Goal: Information Seeking & Learning: Find specific fact

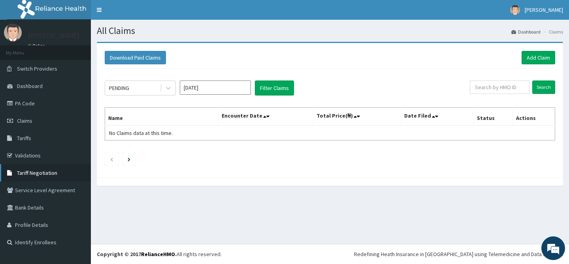
click at [52, 172] on span "Tariff Negotiation" at bounding box center [37, 172] width 40 height 7
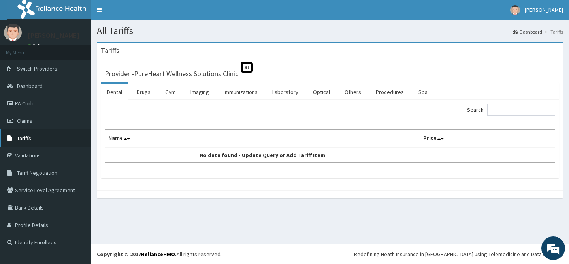
click at [58, 138] on link "Tariffs" at bounding box center [45, 138] width 91 height 17
click at [146, 90] on link "Drugs" at bounding box center [143, 92] width 26 height 17
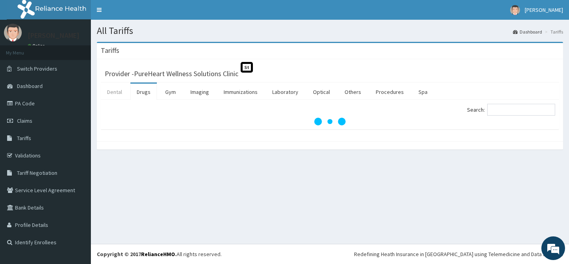
click at [118, 92] on link "Dental" at bounding box center [115, 92] width 28 height 17
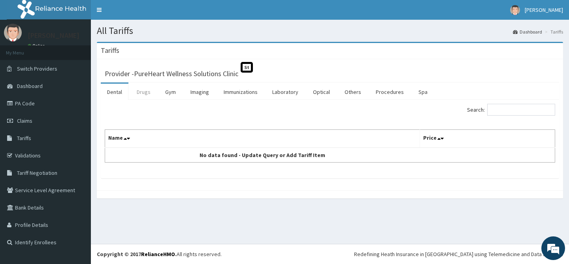
click at [143, 94] on link "Drugs" at bounding box center [143, 92] width 26 height 17
click at [506, 107] on input "Search:" at bounding box center [521, 110] width 68 height 12
click at [507, 114] on input "Search:" at bounding box center [521, 110] width 68 height 12
click at [140, 153] on td "No data found - Update Query or Add Tariff Item" at bounding box center [262, 155] width 315 height 15
click at [440, 138] on icon at bounding box center [441, 139] width 3 height 6
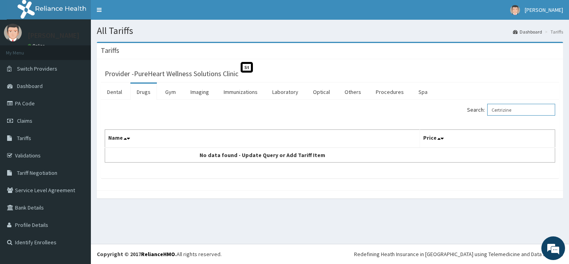
click at [534, 113] on input "Certrizine" at bounding box center [521, 110] width 68 height 12
type input "C"
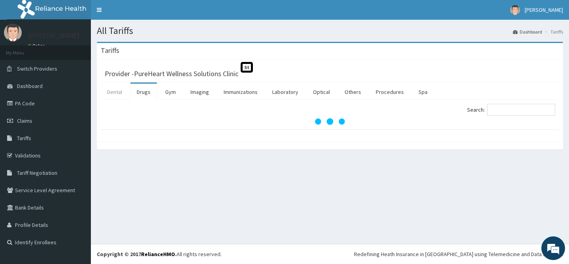
click at [113, 94] on link "Dental" at bounding box center [115, 92] width 28 height 17
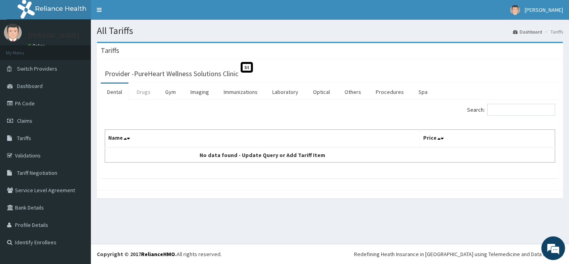
click at [148, 91] on link "Drugs" at bounding box center [143, 92] width 26 height 17
click at [124, 140] on icon at bounding box center [125, 139] width 3 height 6
click at [128, 139] on icon at bounding box center [128, 139] width 3 height 6
click at [145, 91] on link "Drugs" at bounding box center [143, 92] width 26 height 17
click at [166, 92] on link "Gym" at bounding box center [170, 92] width 23 height 17
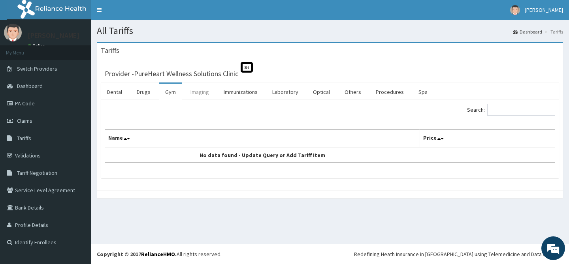
click at [197, 92] on link "Imaging" at bounding box center [199, 92] width 31 height 17
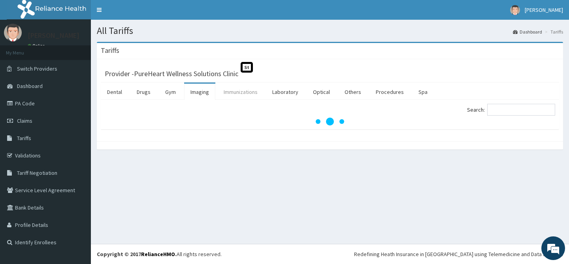
click at [227, 96] on link "Immunizations" at bounding box center [240, 92] width 47 height 17
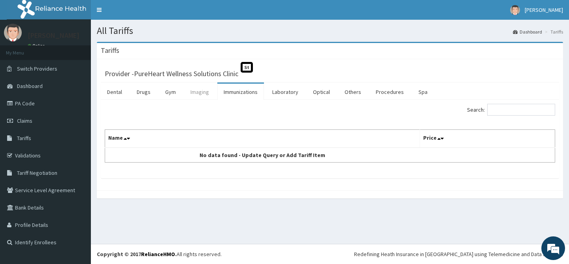
click at [203, 93] on link "Imaging" at bounding box center [199, 92] width 31 height 17
click at [173, 92] on link "Gym" at bounding box center [170, 92] width 23 height 17
click at [145, 93] on link "Drugs" at bounding box center [143, 92] width 26 height 17
click at [171, 92] on link "Gym" at bounding box center [170, 92] width 23 height 17
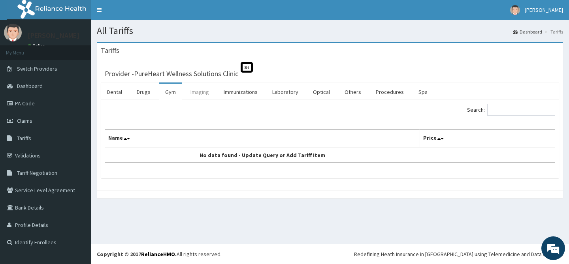
click at [196, 93] on link "Imaging" at bounding box center [199, 92] width 31 height 17
click at [239, 92] on link "Immunizations" at bounding box center [240, 92] width 47 height 17
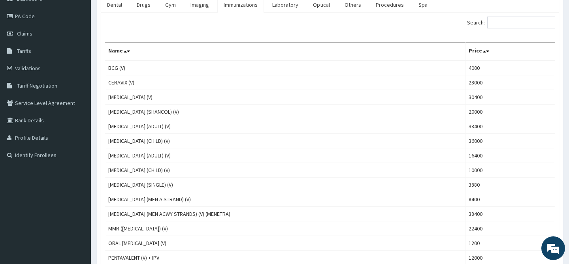
scroll to position [87, 0]
click at [525, 24] on input "Search:" at bounding box center [521, 23] width 68 height 12
type input "e"
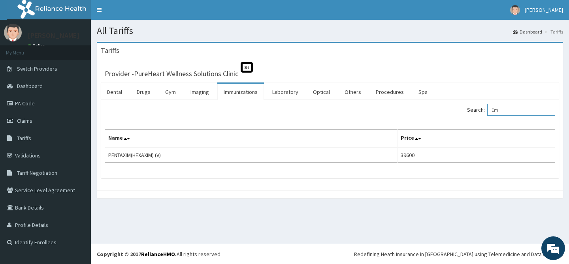
type input "E"
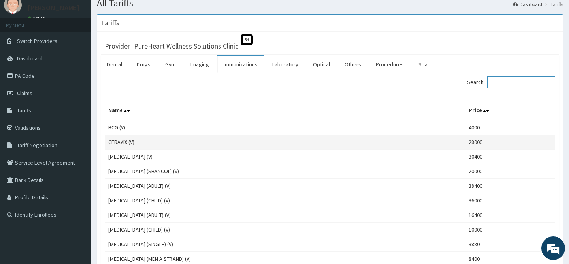
scroll to position [27, 0]
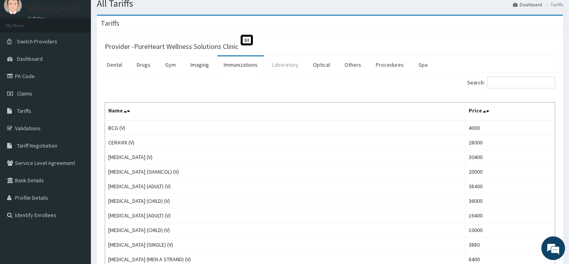
click at [285, 65] on link "Laboratory" at bounding box center [285, 64] width 39 height 17
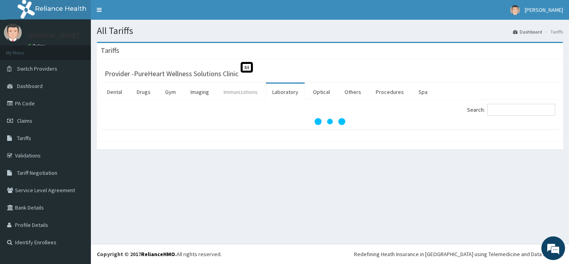
click at [246, 94] on link "Immunizations" at bounding box center [240, 92] width 47 height 17
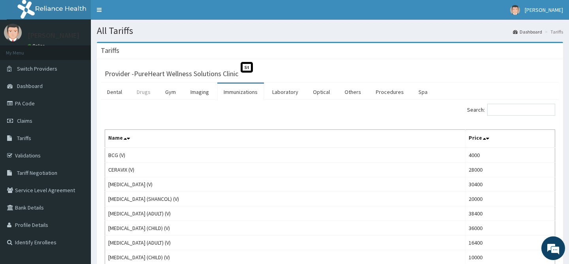
click at [143, 93] on link "Drugs" at bounding box center [143, 92] width 26 height 17
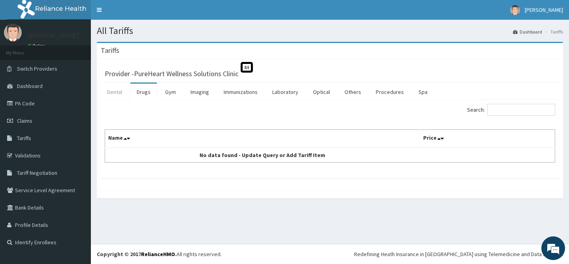
click at [111, 92] on link "Dental" at bounding box center [115, 92] width 28 height 17
click at [141, 92] on link "Drugs" at bounding box center [143, 92] width 26 height 17
click at [26, 120] on span "Claims" at bounding box center [24, 120] width 15 height 7
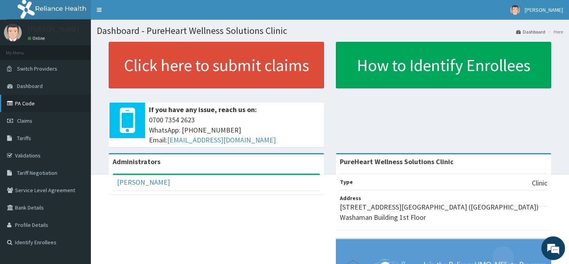
click at [27, 104] on link "PA Code" at bounding box center [45, 103] width 91 height 17
